Goal: Navigation & Orientation: Find specific page/section

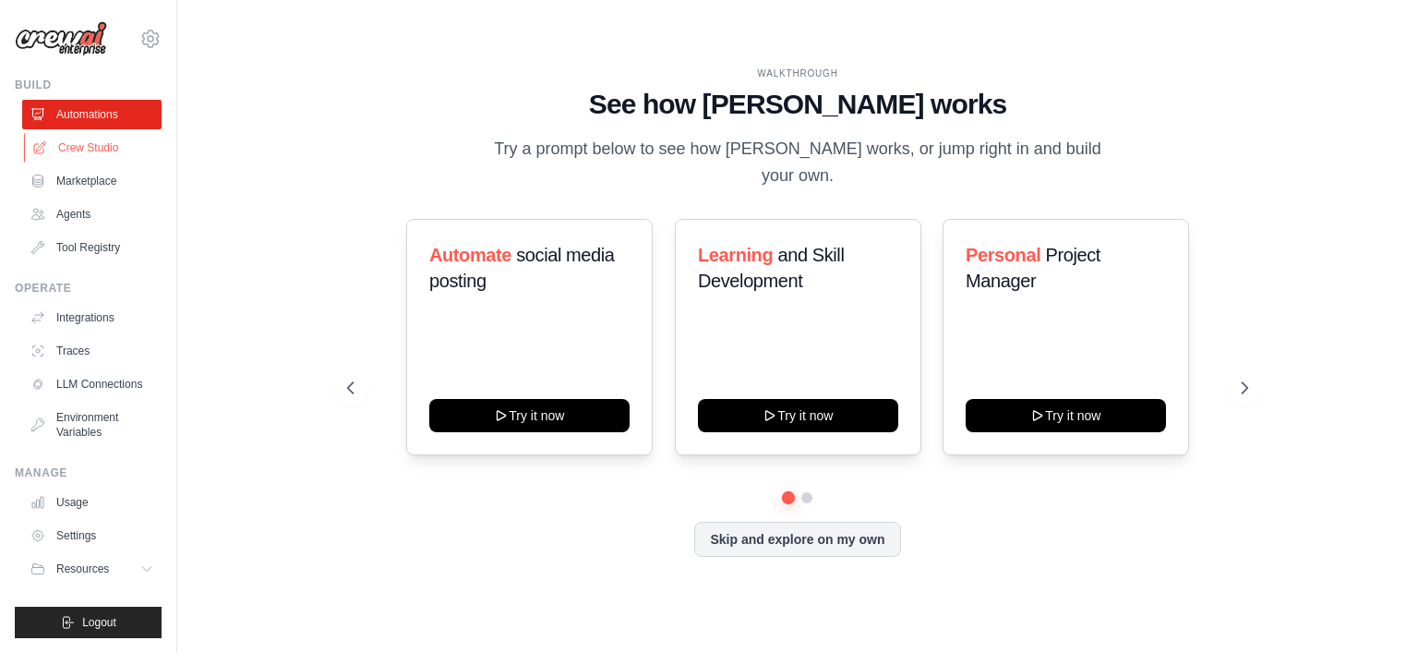
click at [102, 145] on link "Crew Studio" at bounding box center [93, 148] width 139 height 30
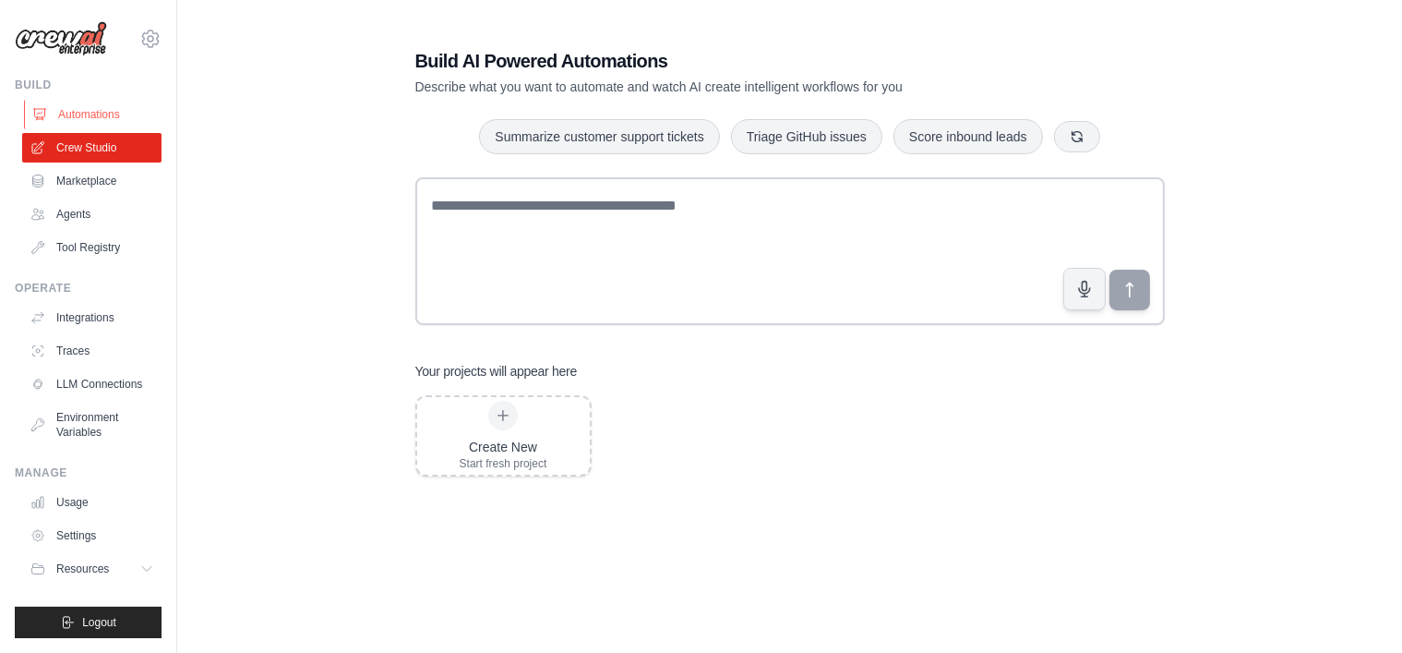
click at [99, 114] on link "Automations" at bounding box center [93, 115] width 139 height 30
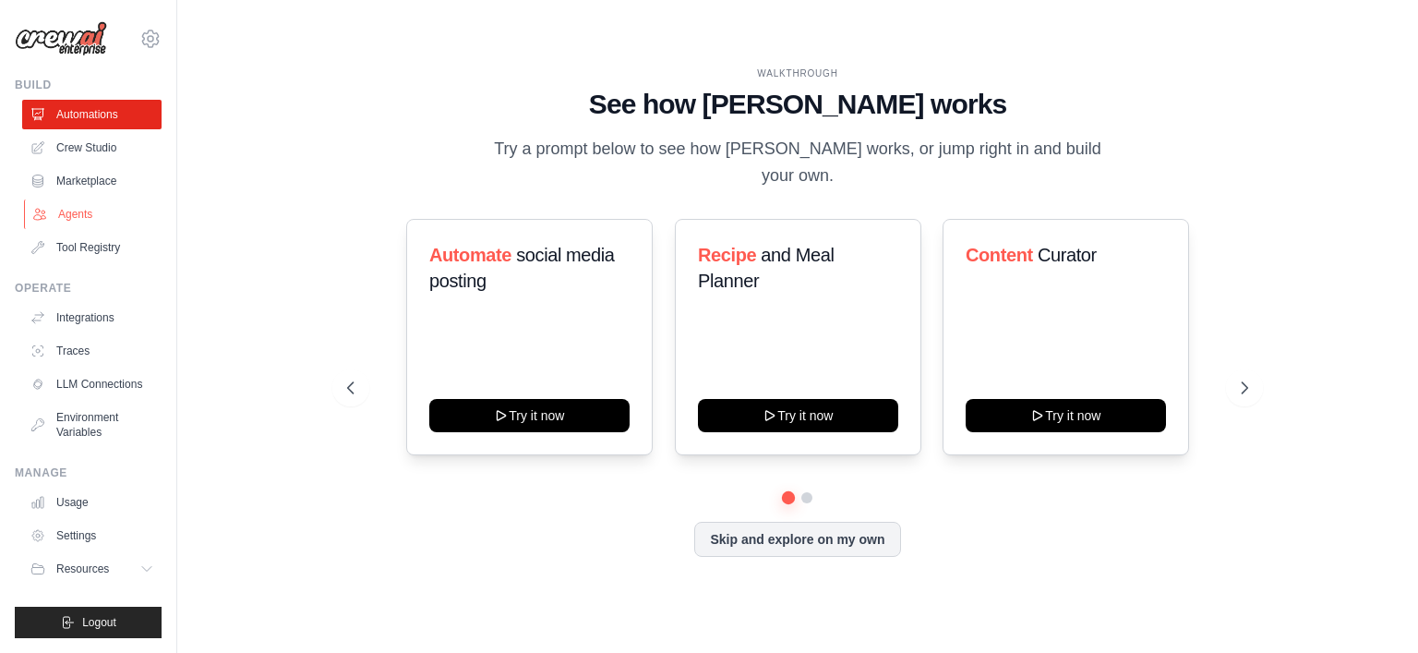
click at [85, 217] on link "Agents" at bounding box center [93, 214] width 139 height 30
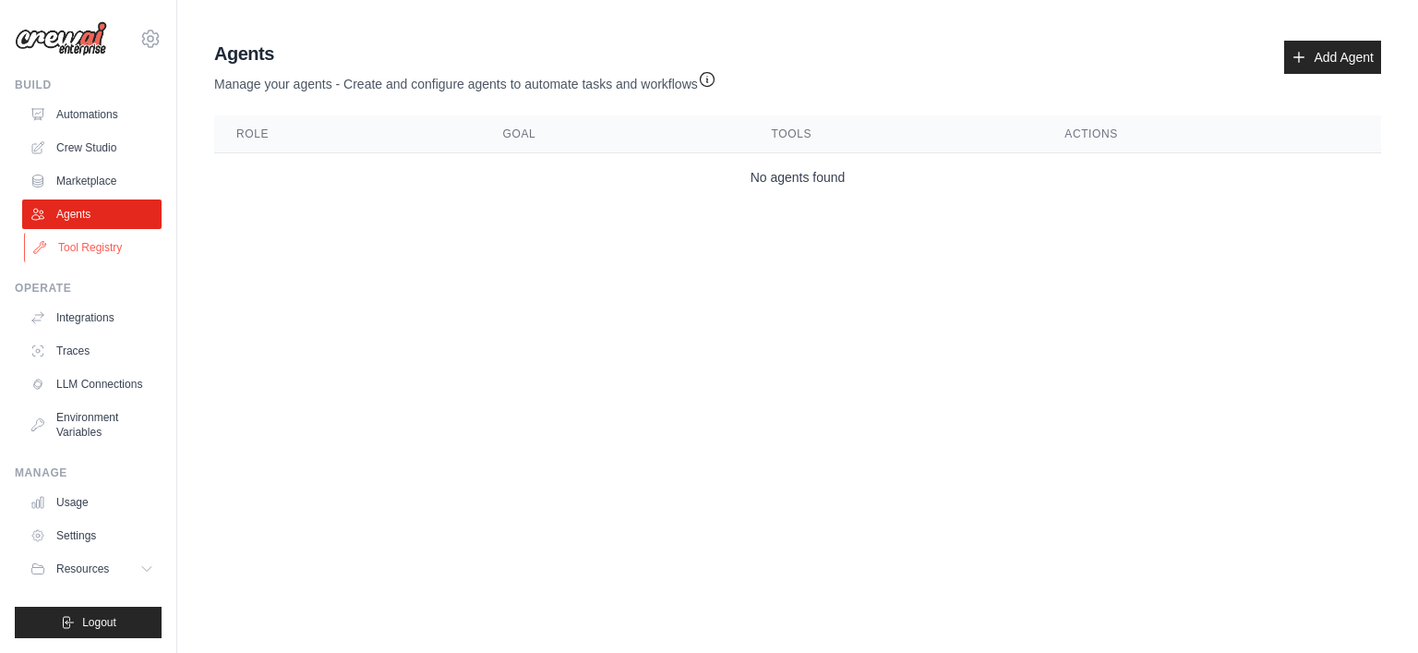
click at [89, 252] on link "Tool Registry" at bounding box center [93, 248] width 139 height 30
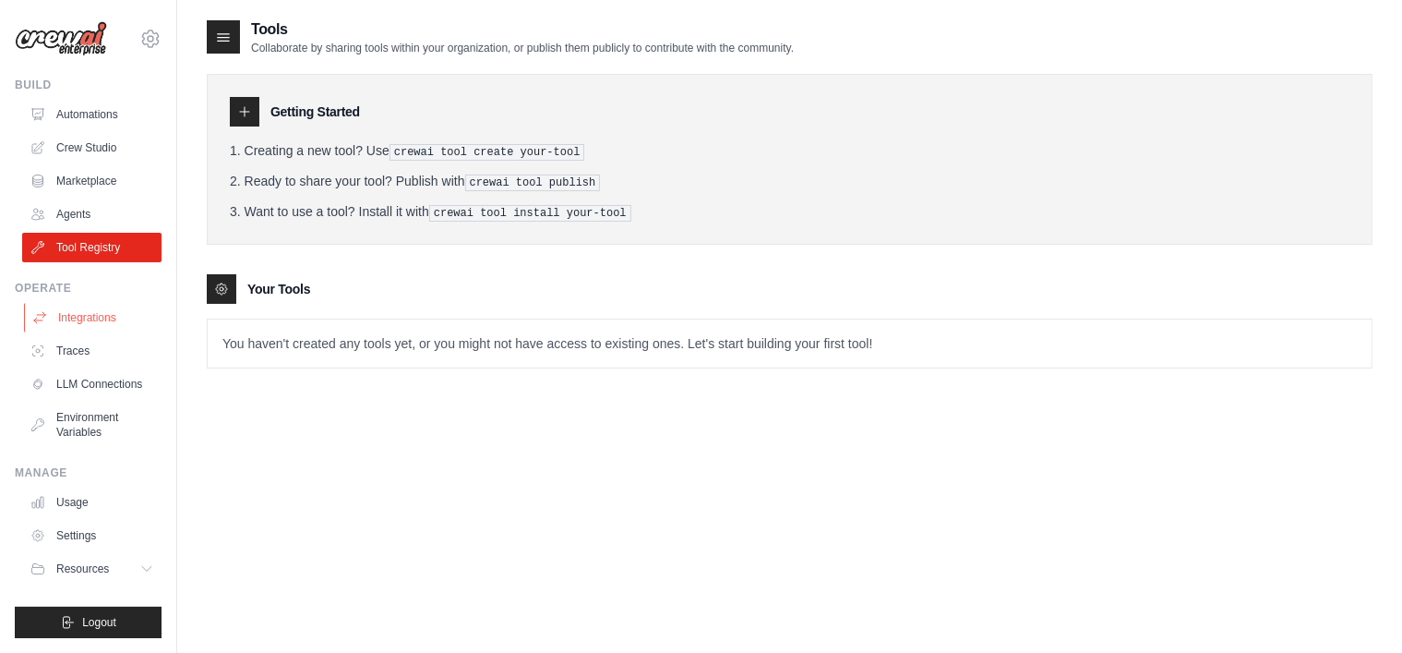
click at [86, 319] on link "Integrations" at bounding box center [93, 318] width 139 height 30
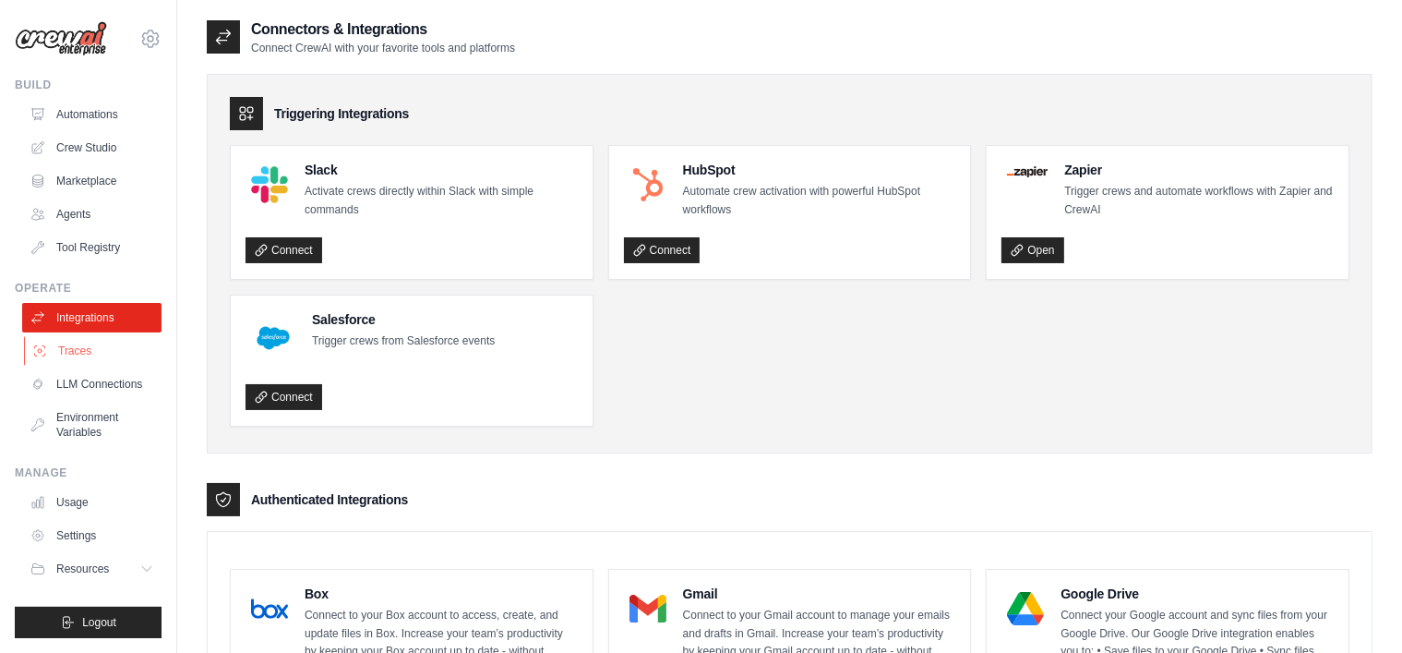
click at [83, 353] on link "Traces" at bounding box center [93, 351] width 139 height 30
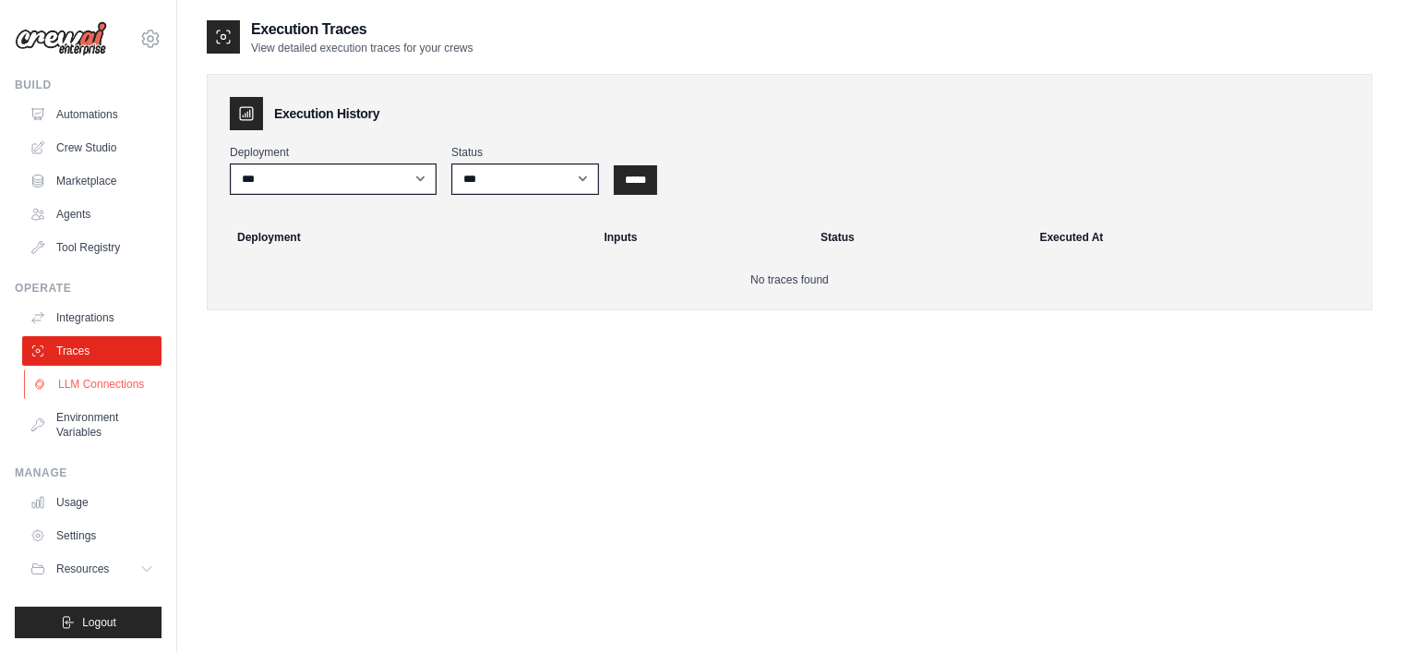
click at [84, 379] on link "LLM Connections" at bounding box center [93, 384] width 139 height 30
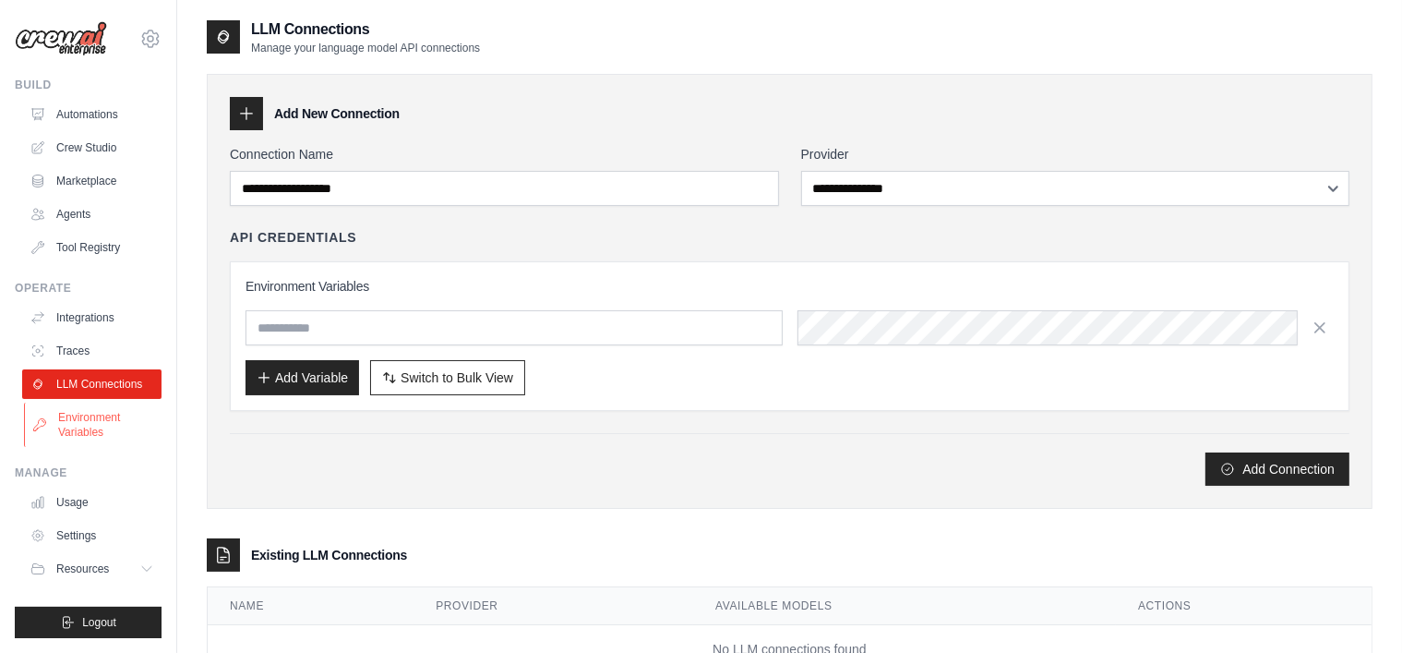
click at [84, 416] on link "Environment Variables" at bounding box center [93, 424] width 139 height 44
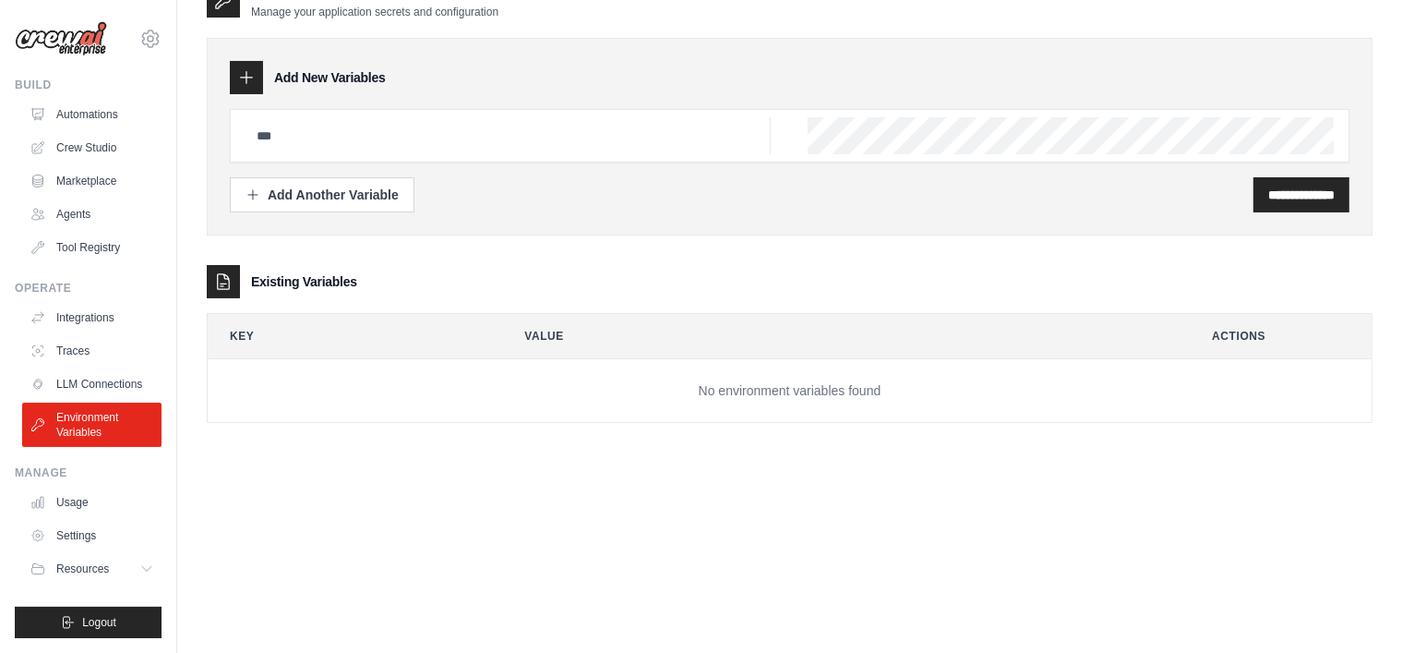
scroll to position [37, 0]
click at [78, 496] on link "Usage" at bounding box center [93, 502] width 139 height 30
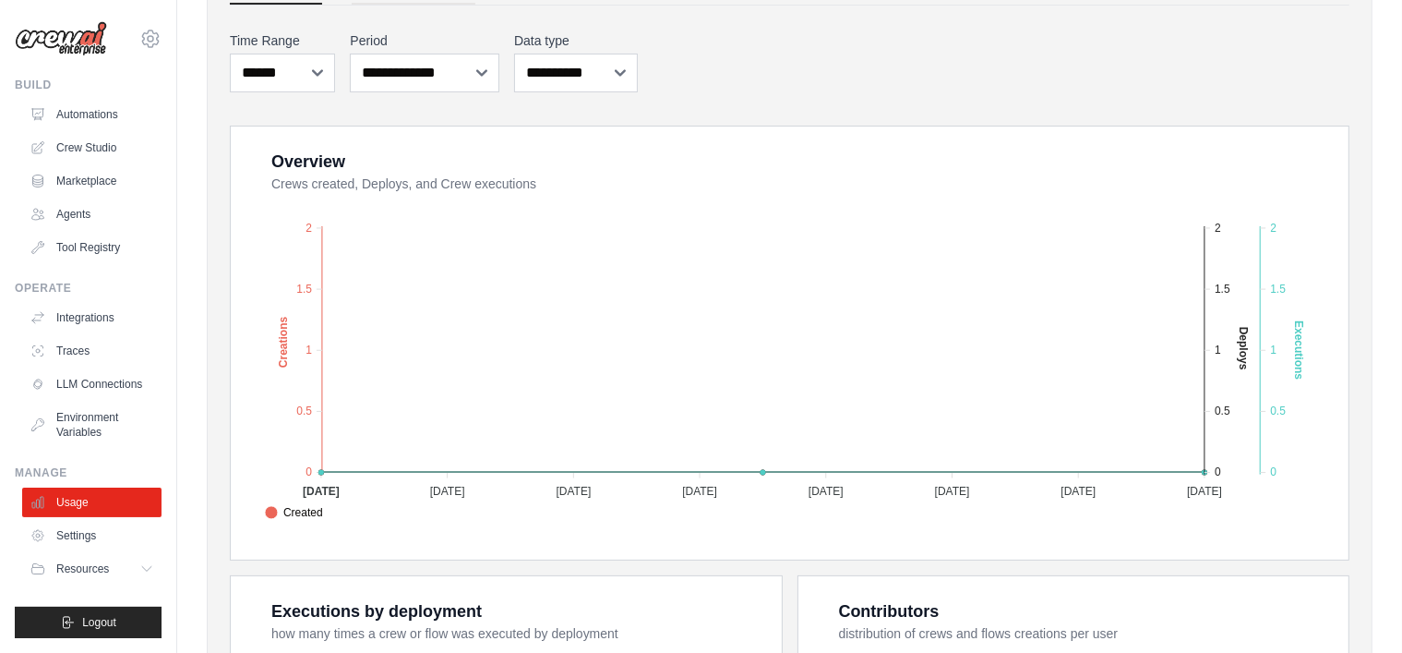
scroll to position [277, 0]
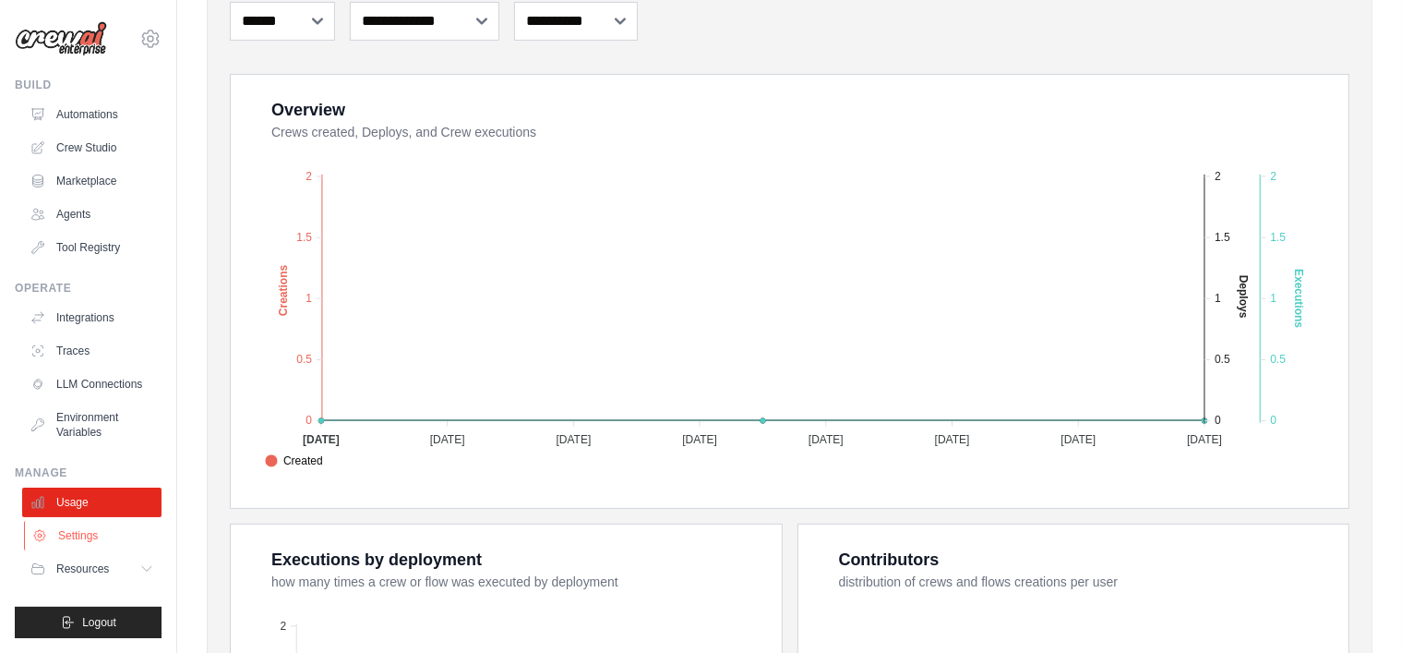
click at [81, 536] on link "Settings" at bounding box center [93, 536] width 139 height 30
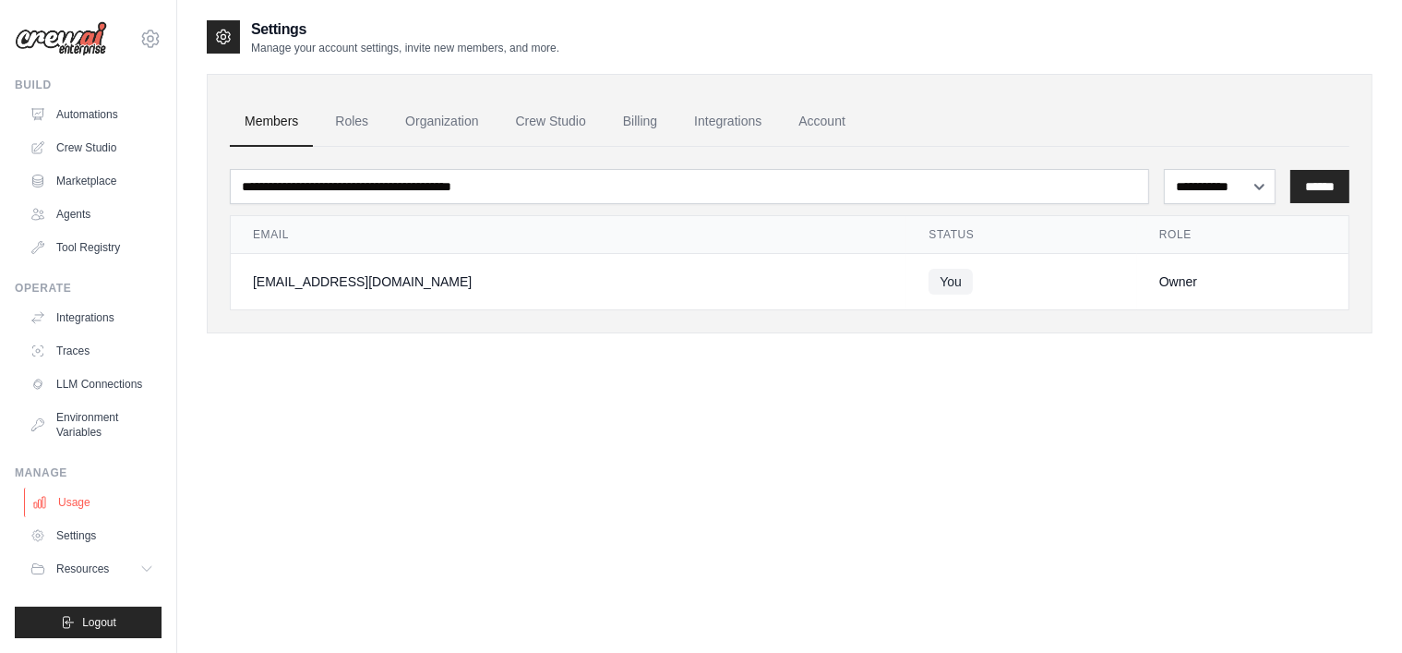
click at [86, 502] on link "Usage" at bounding box center [93, 502] width 139 height 30
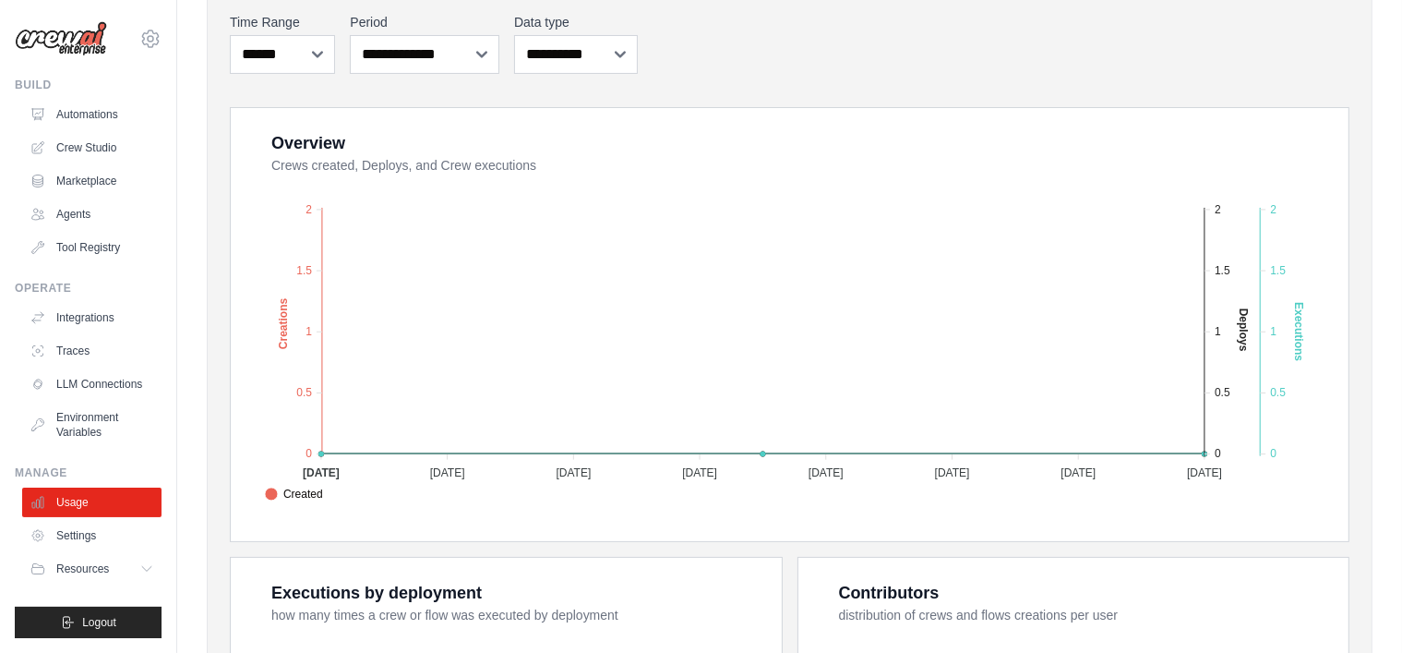
scroll to position [277, 0]
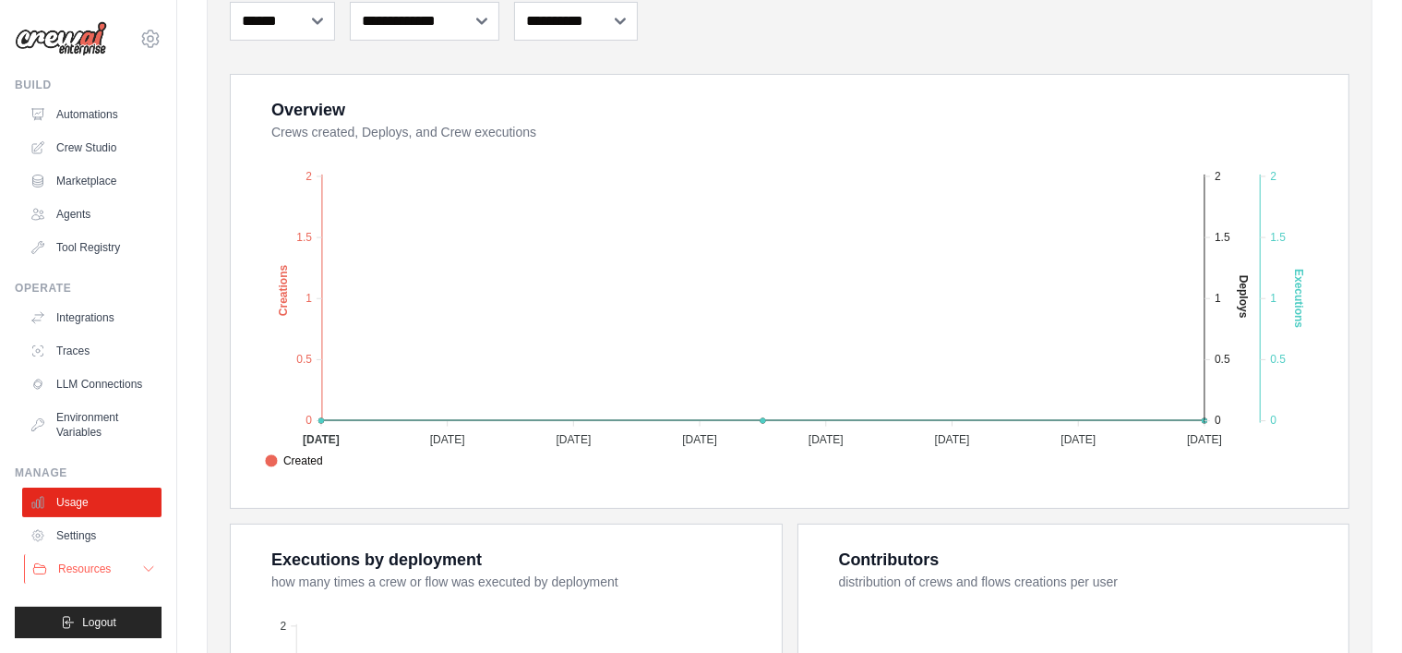
click at [142, 566] on icon at bounding box center [148, 568] width 15 height 15
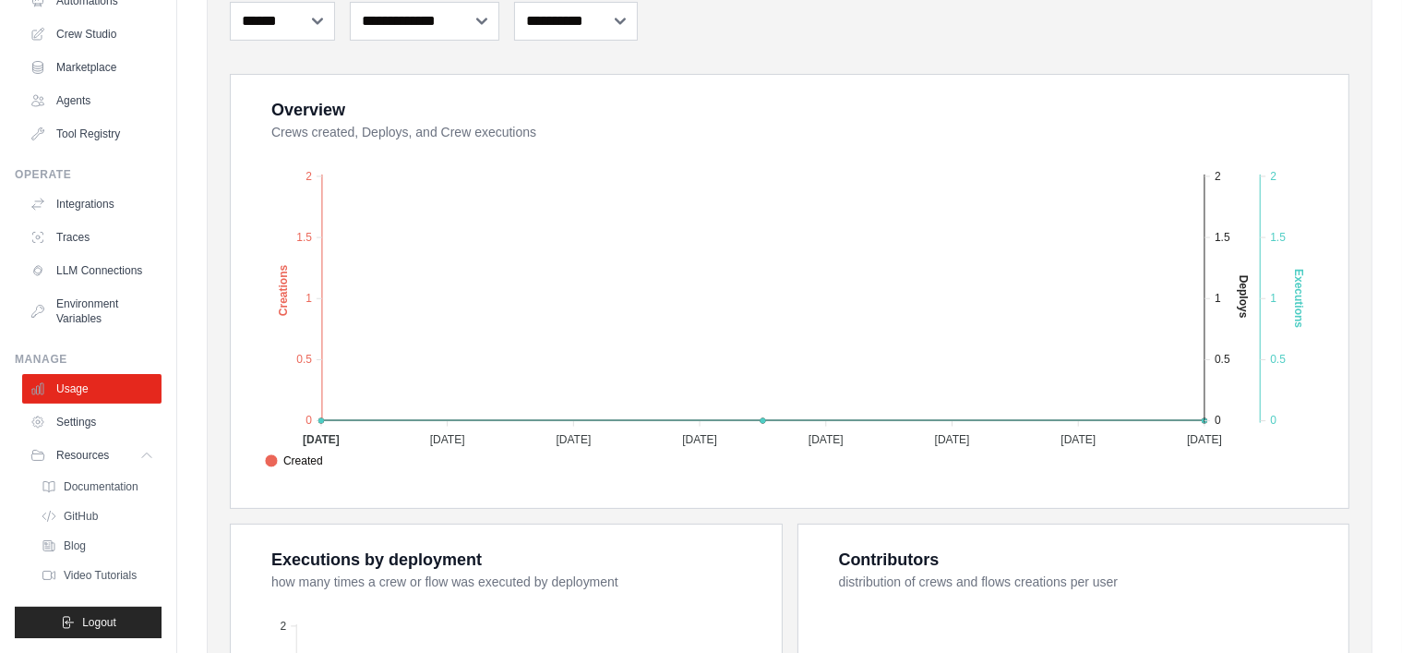
scroll to position [127, 0]
click at [141, 450] on icon at bounding box center [148, 455] width 15 height 15
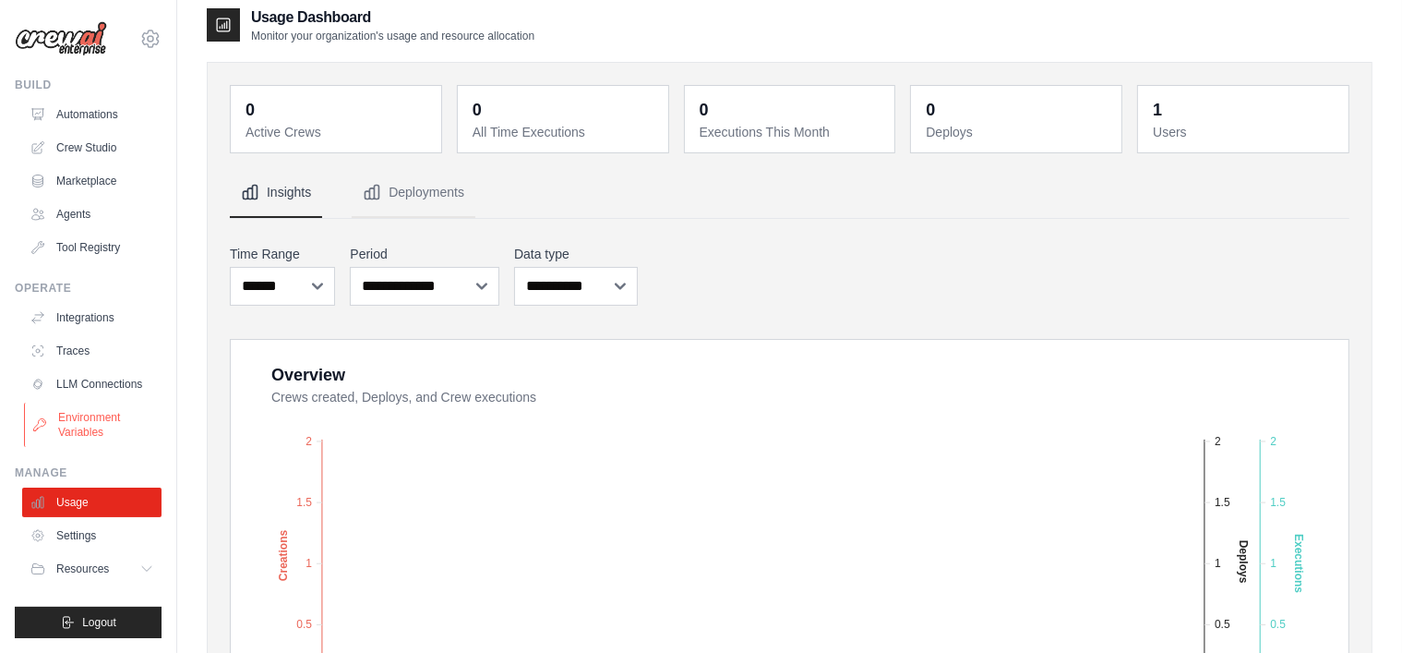
scroll to position [0, 0]
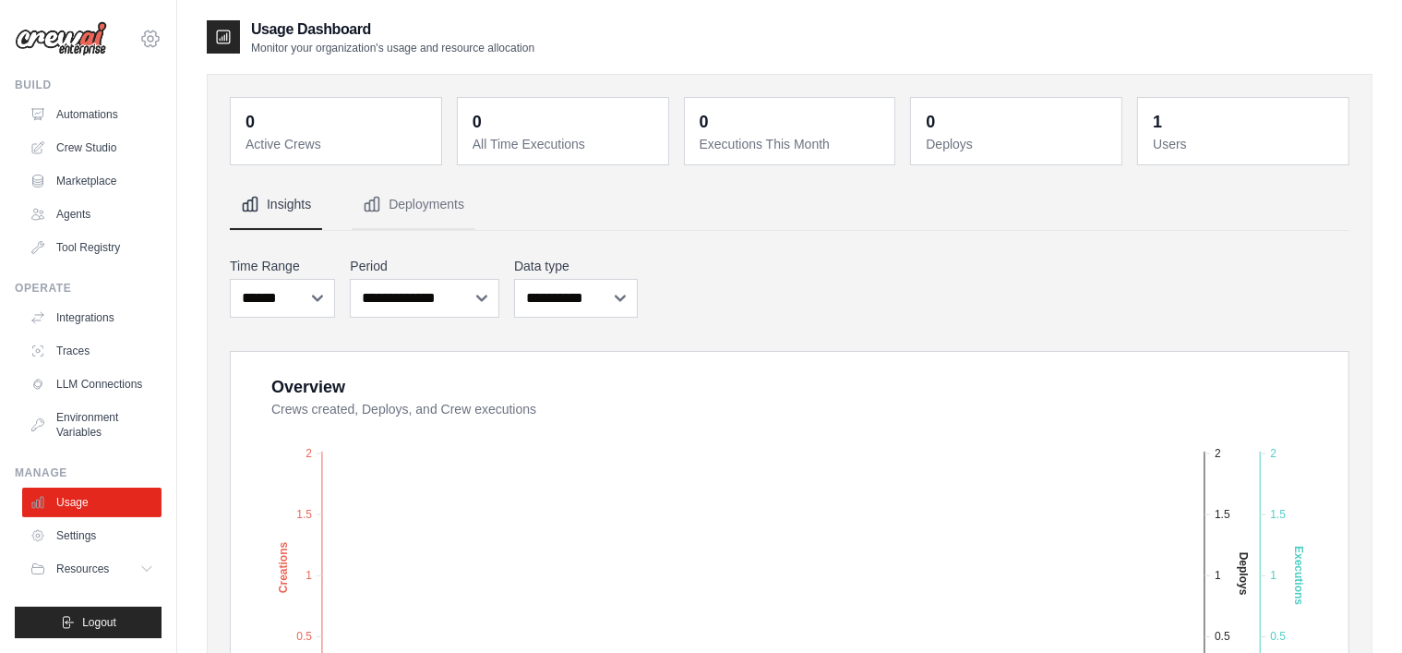
click at [148, 32] on icon at bounding box center [150, 39] width 22 height 22
click at [129, 117] on link "Settings" at bounding box center [150, 124] width 162 height 33
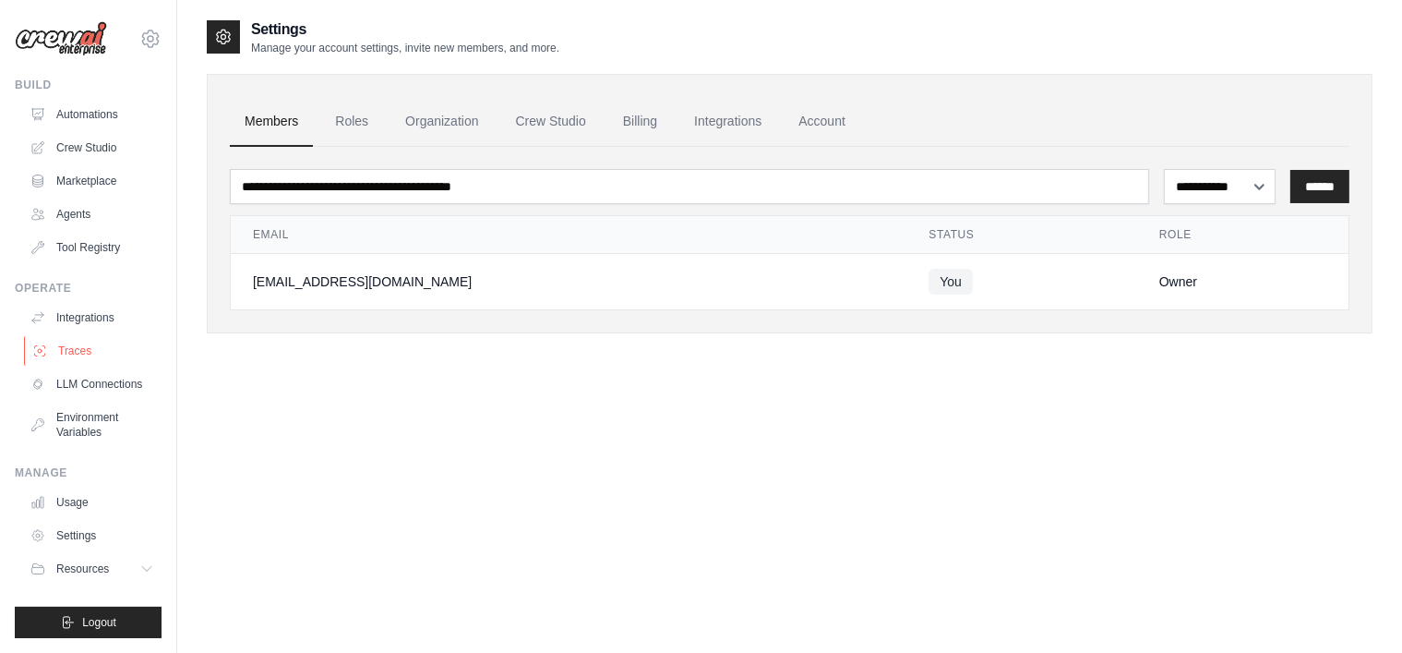
scroll to position [37, 0]
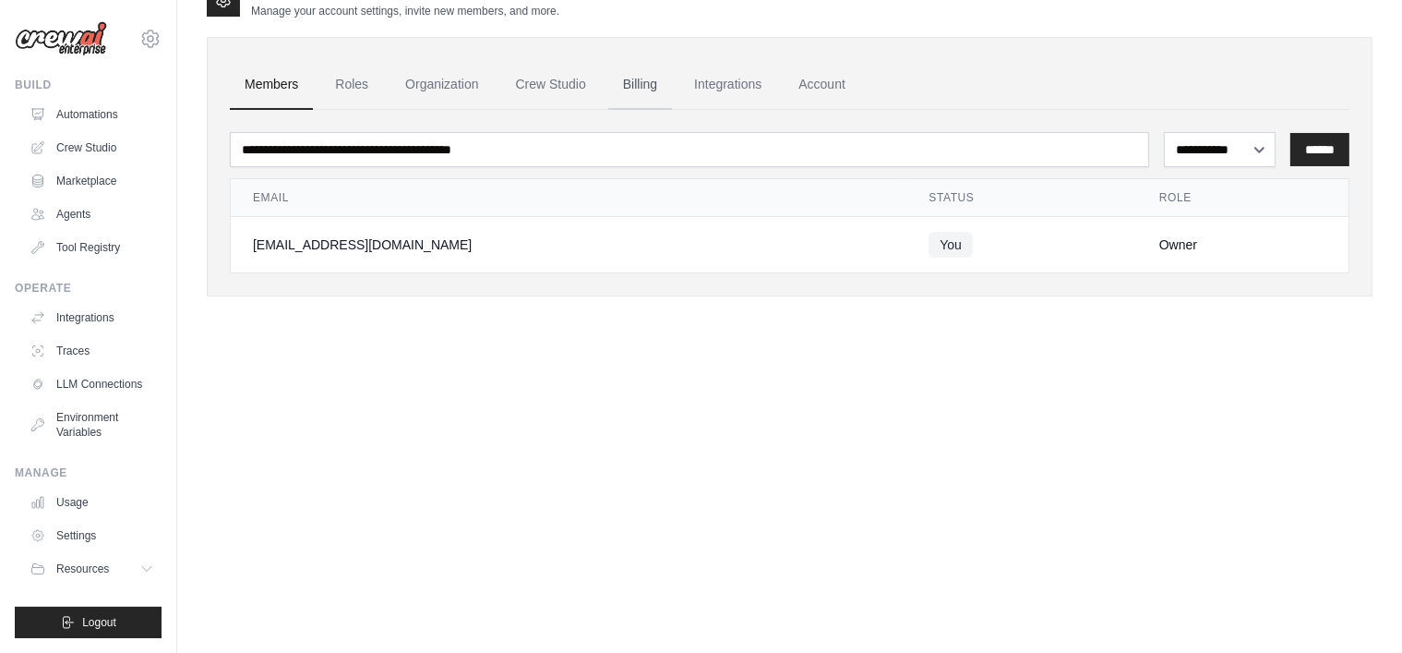
click at [624, 80] on link "Billing" at bounding box center [640, 85] width 64 height 50
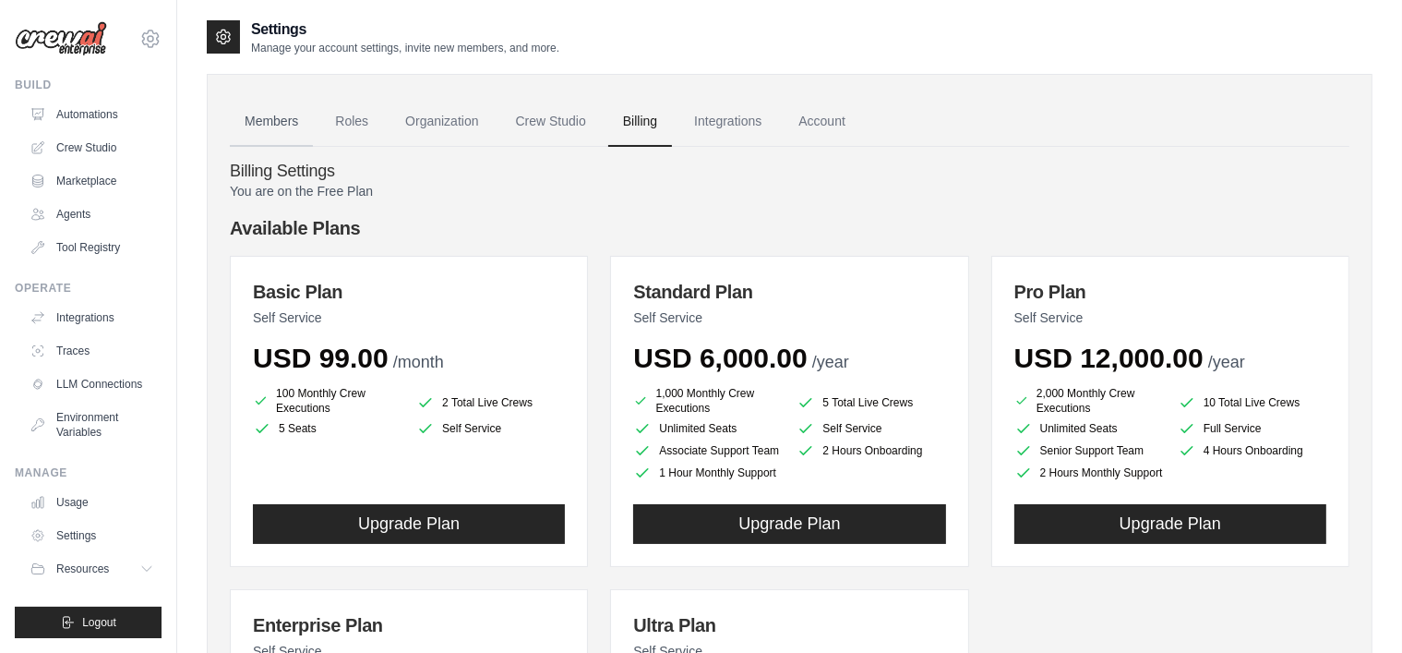
click at [269, 121] on link "Members" at bounding box center [271, 122] width 83 height 50
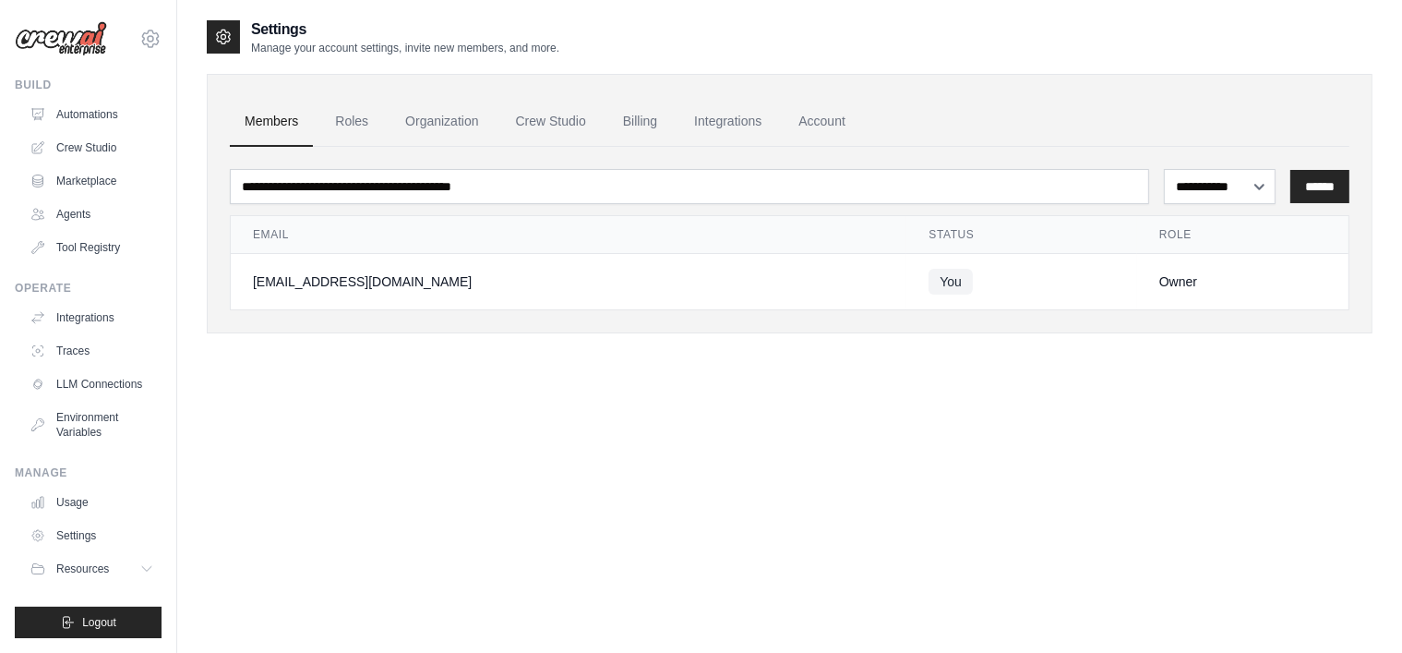
click at [33, 31] on img at bounding box center [61, 38] width 92 height 35
click at [47, 43] on img at bounding box center [61, 38] width 92 height 35
click at [118, 121] on link "Automations" at bounding box center [93, 115] width 139 height 30
